Goal: Entertainment & Leisure: Consume media (video, audio)

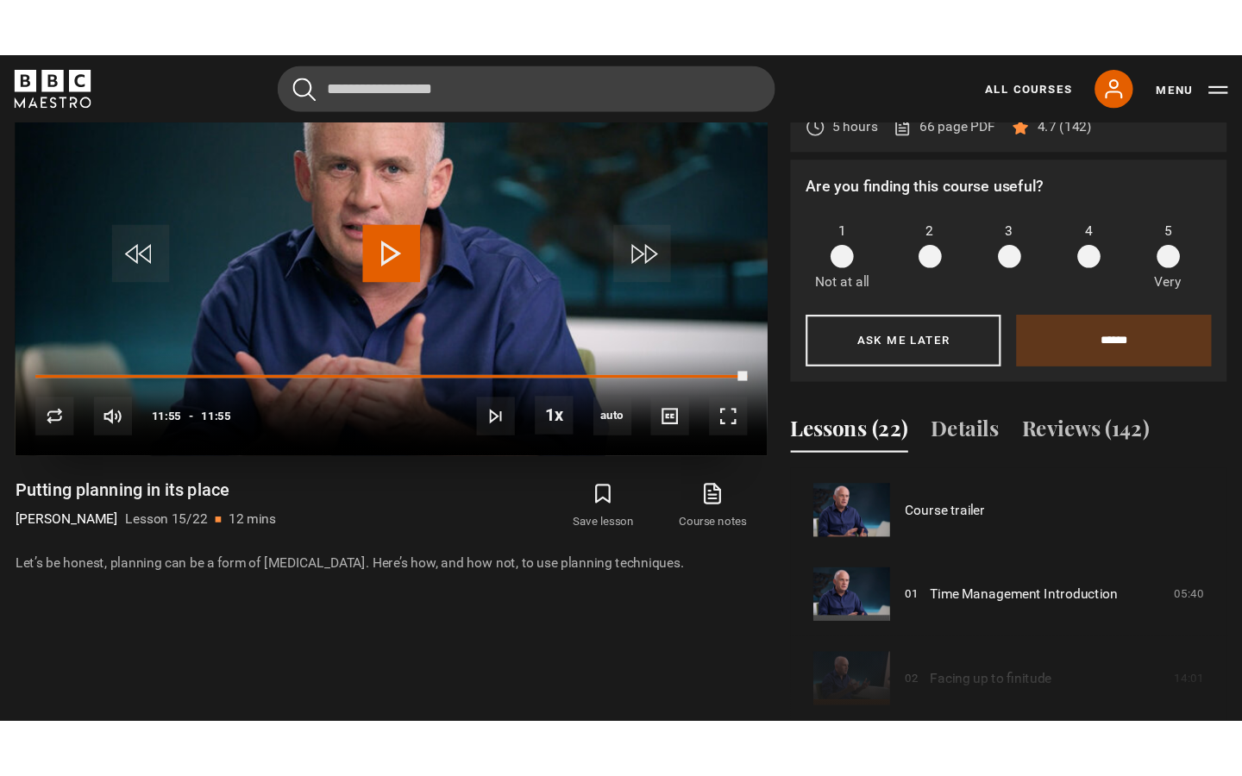
scroll to position [1062, 0]
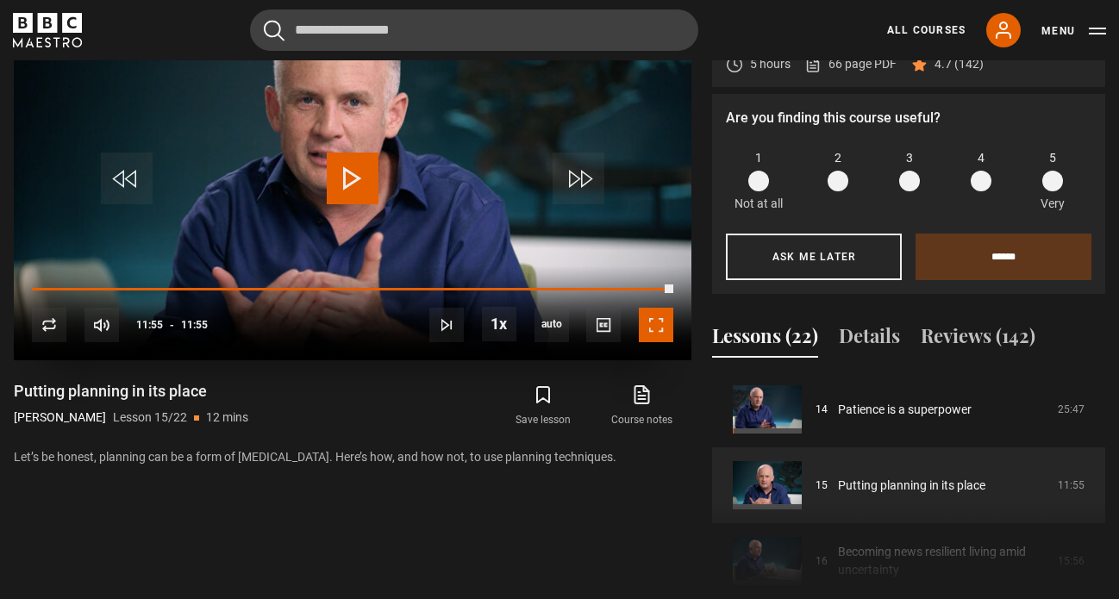
click at [663, 342] on span "Video Player" at bounding box center [656, 325] width 34 height 34
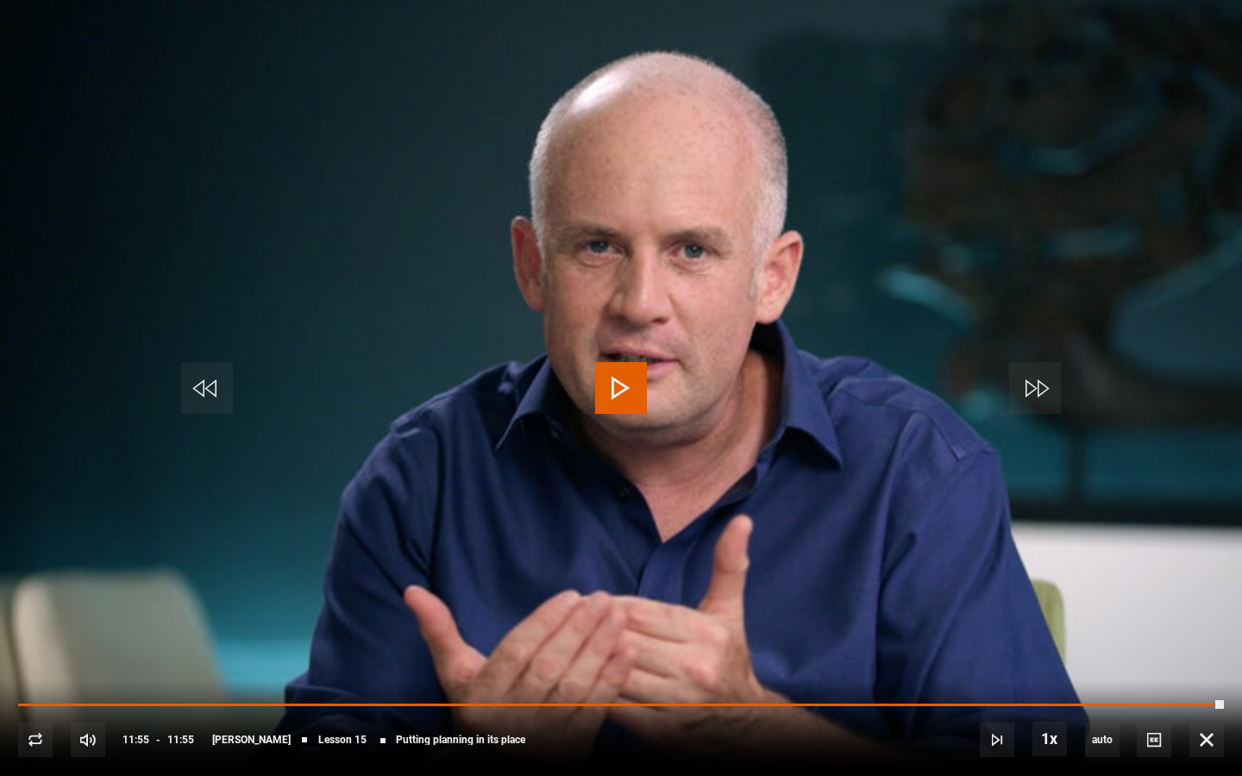
click at [632, 391] on span "Video Player" at bounding box center [621, 388] width 52 height 52
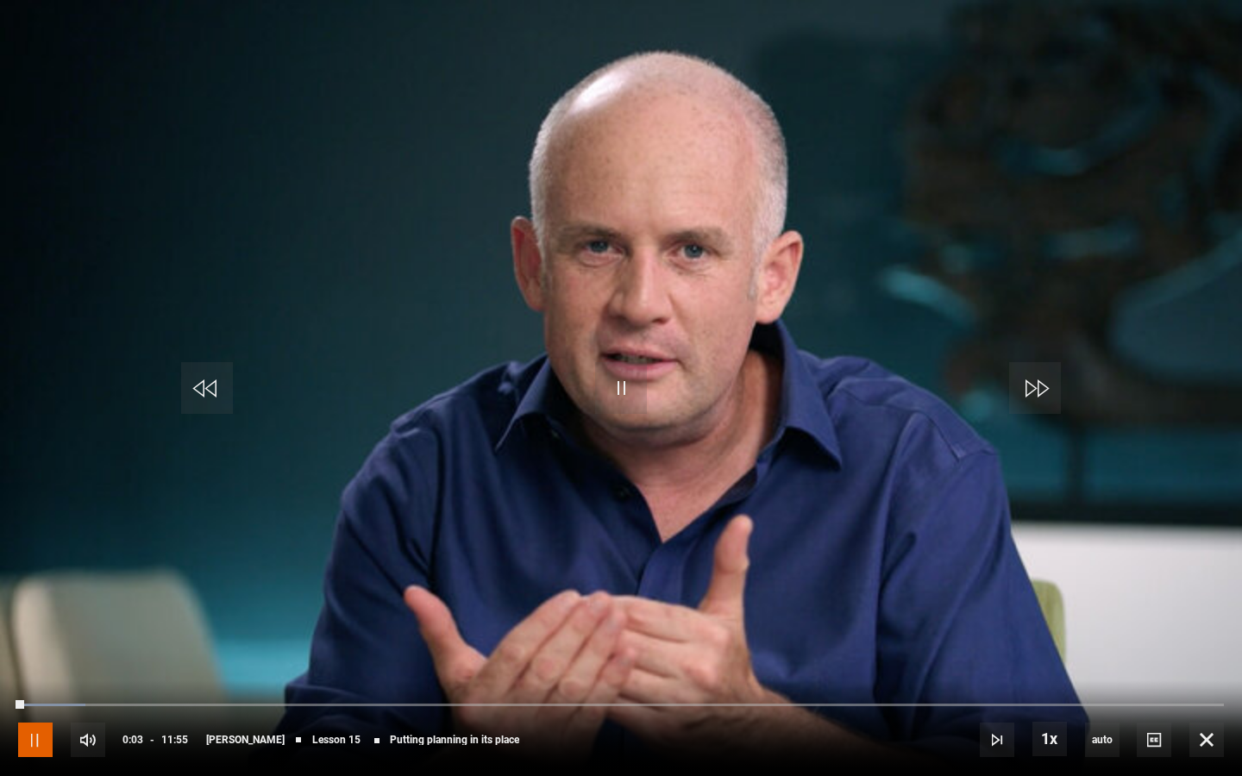
click at [34, 598] on span "Video Player" at bounding box center [35, 740] width 34 height 34
click at [1000, 598] on span "Video Player" at bounding box center [997, 740] width 34 height 34
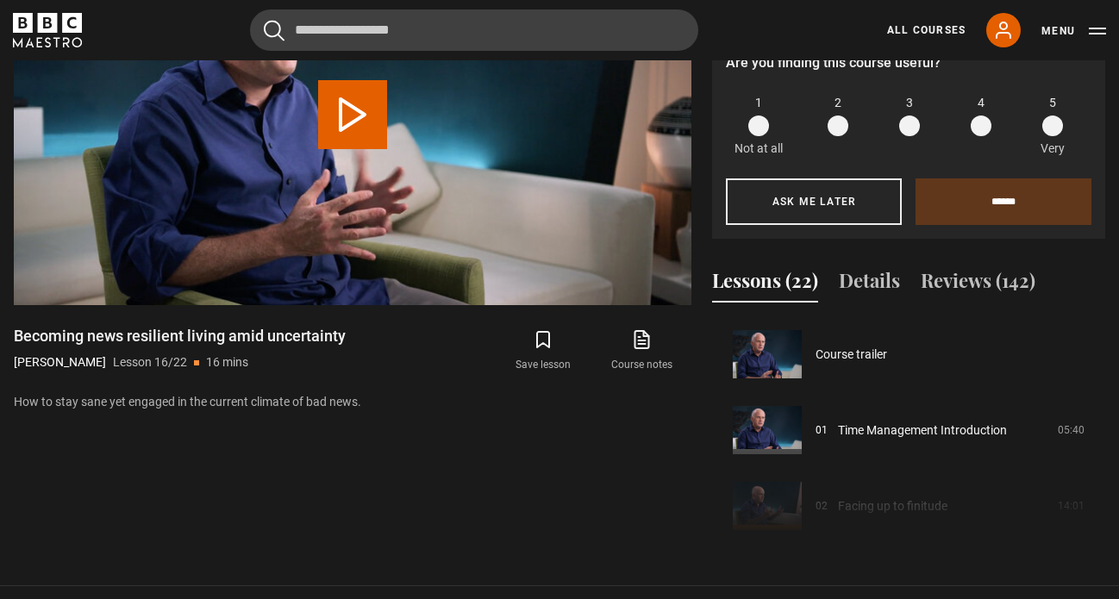
scroll to position [1138, 0]
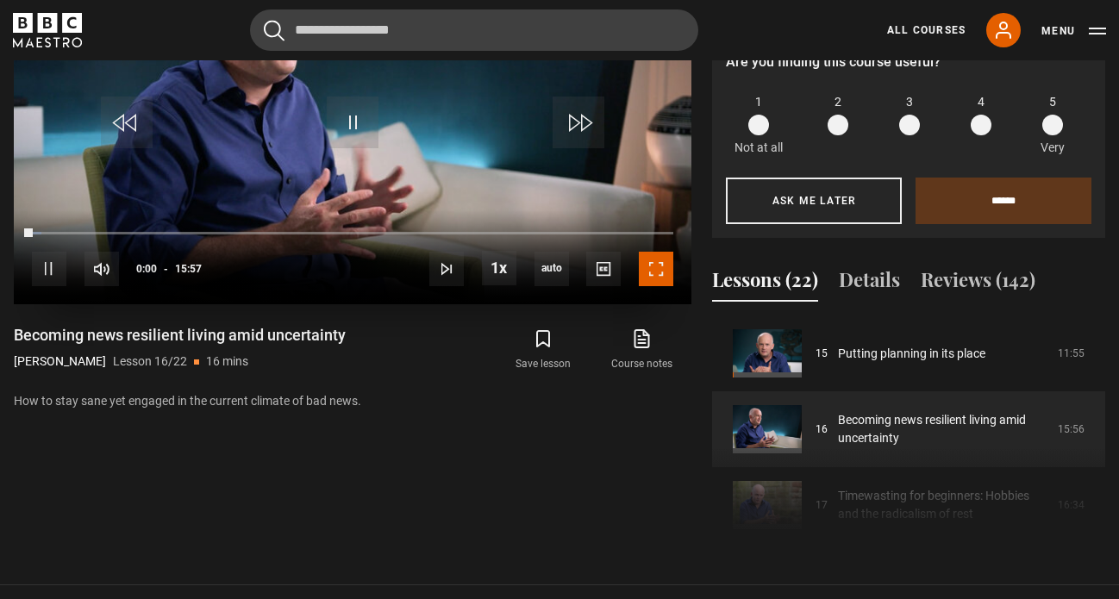
click at [661, 286] on span "Video Player" at bounding box center [656, 269] width 34 height 34
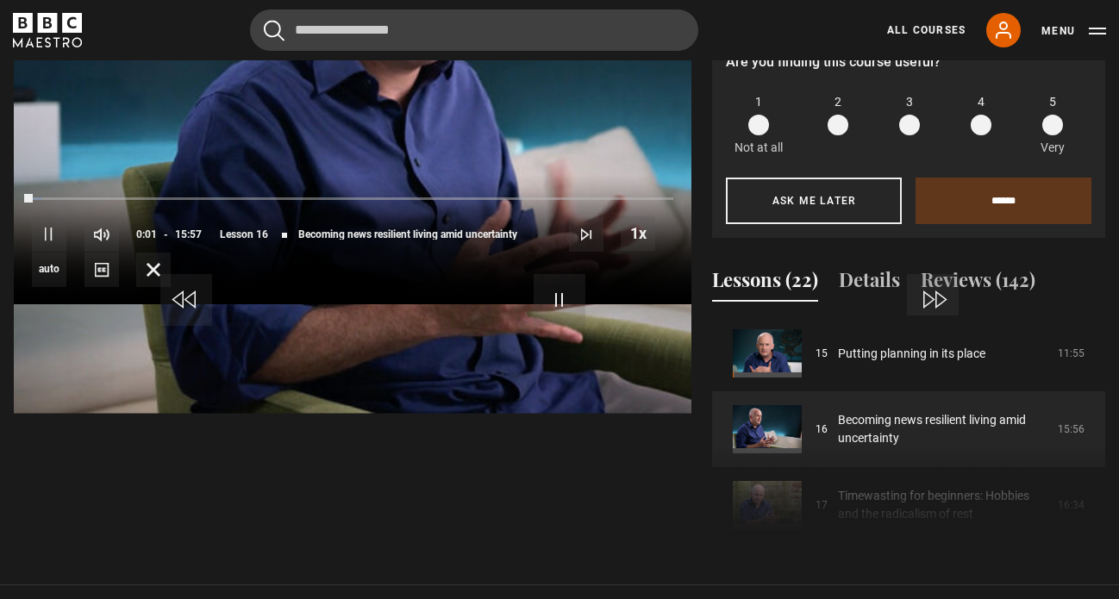
scroll to position [783, 0]
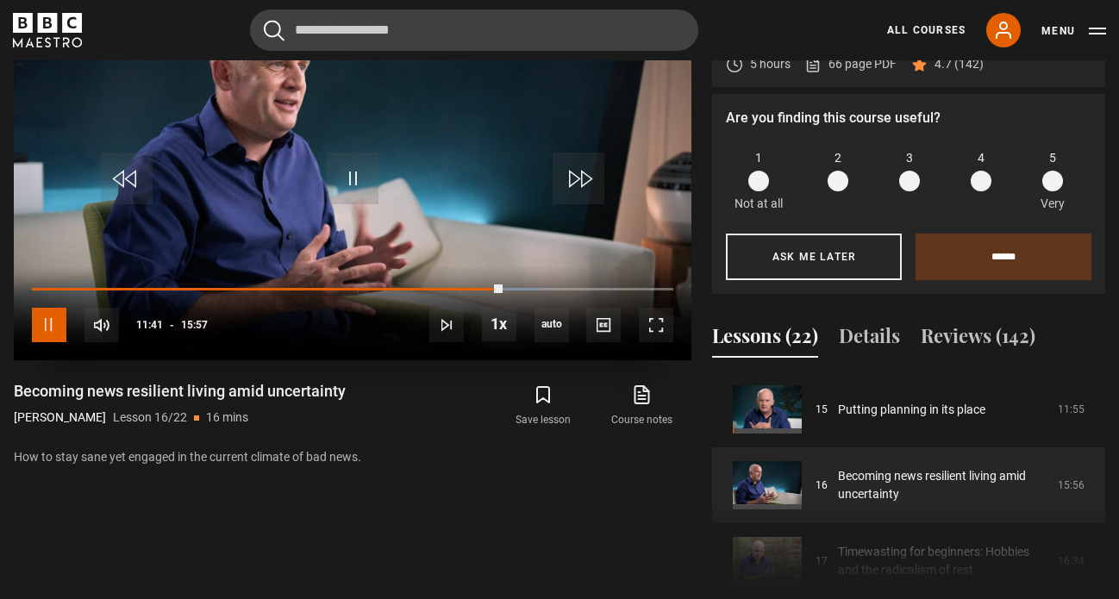
click at [41, 342] on span "Video Player" at bounding box center [49, 325] width 34 height 34
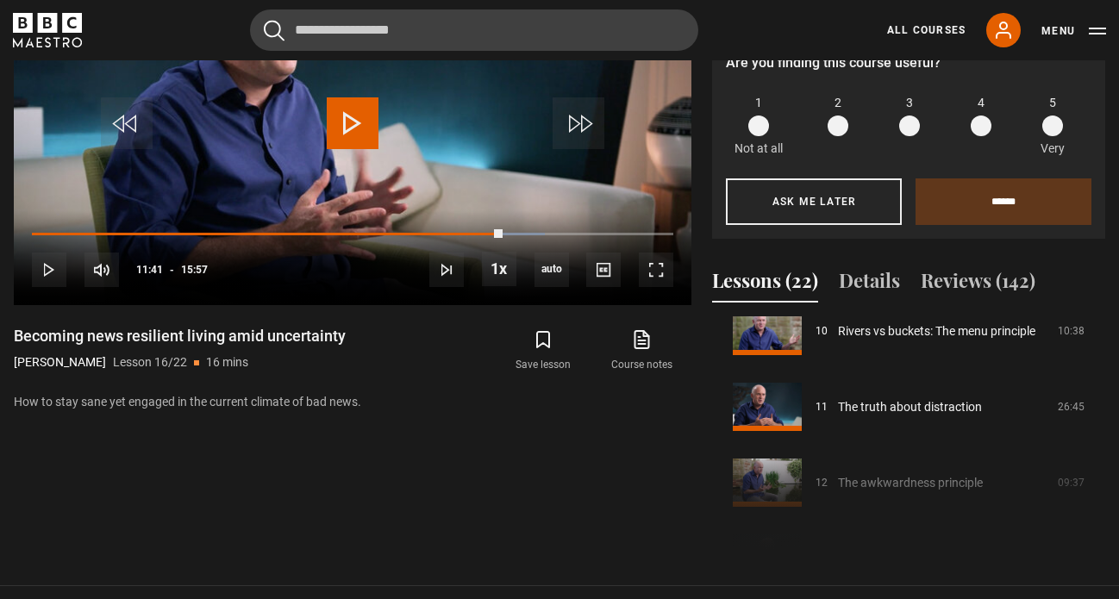
scroll to position [656, 0]
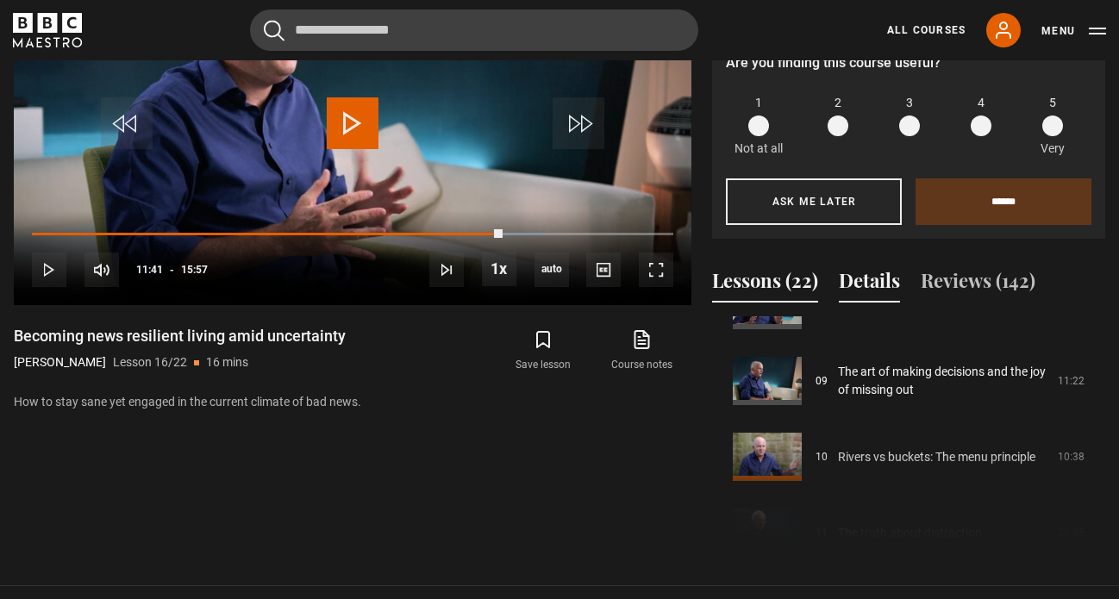
click at [869, 295] on button "Details" at bounding box center [869, 284] width 61 height 36
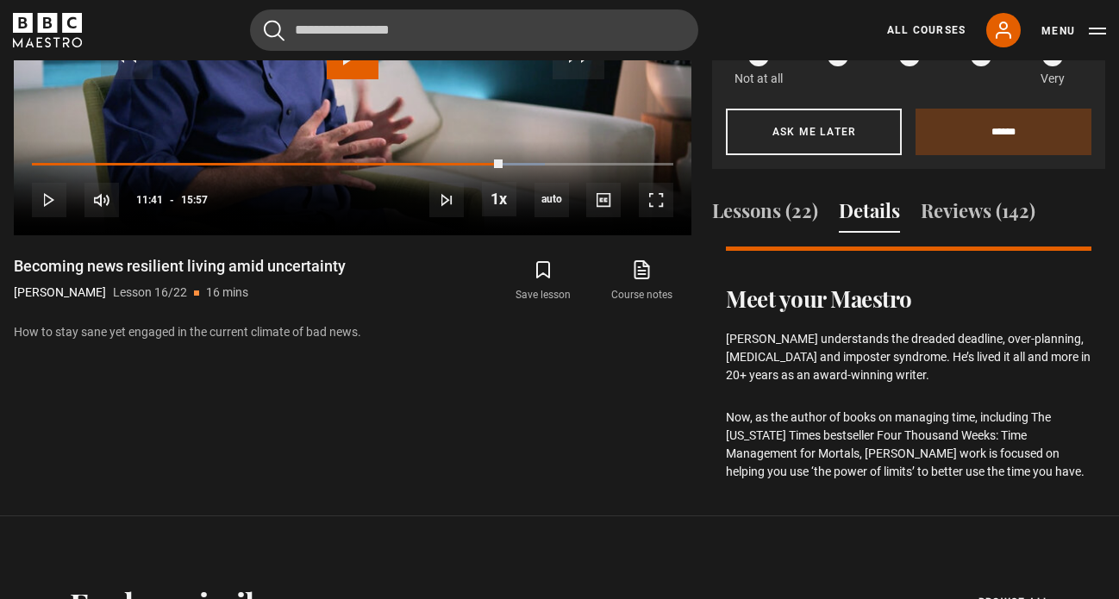
scroll to position [928, 0]
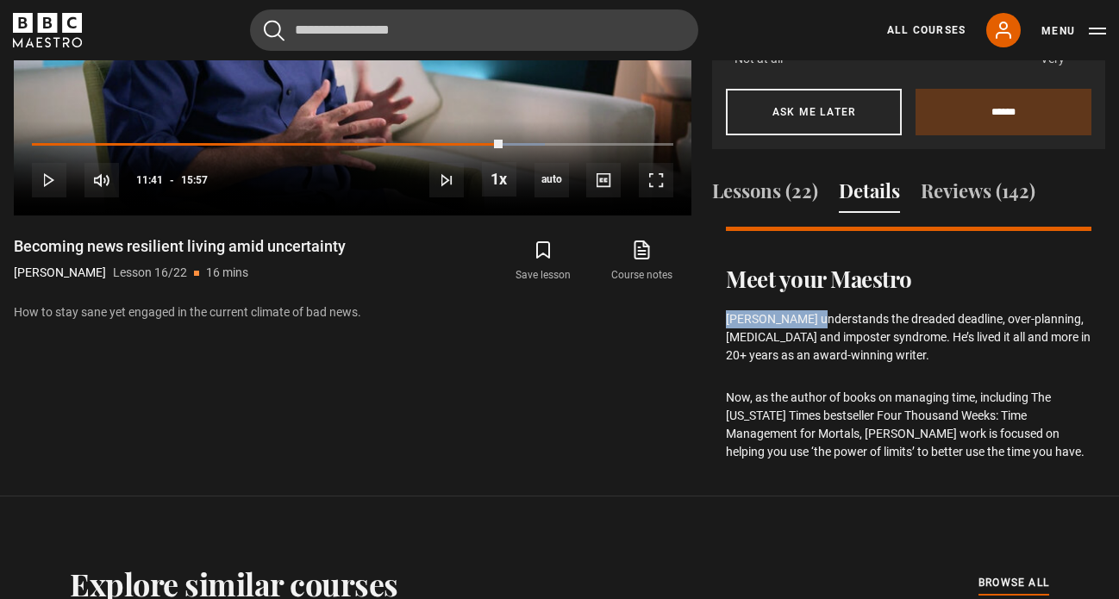
drag, startPoint x: 727, startPoint y: 344, endPoint x: 811, endPoint y: 339, distance: 84.7
click at [811, 339] on p "[PERSON_NAME] understands the dreaded deadline, over-planning, [MEDICAL_DATA] a…" at bounding box center [909, 337] width 366 height 54
copy p "[PERSON_NAME]"
